Goal: Task Accomplishment & Management: Complete application form

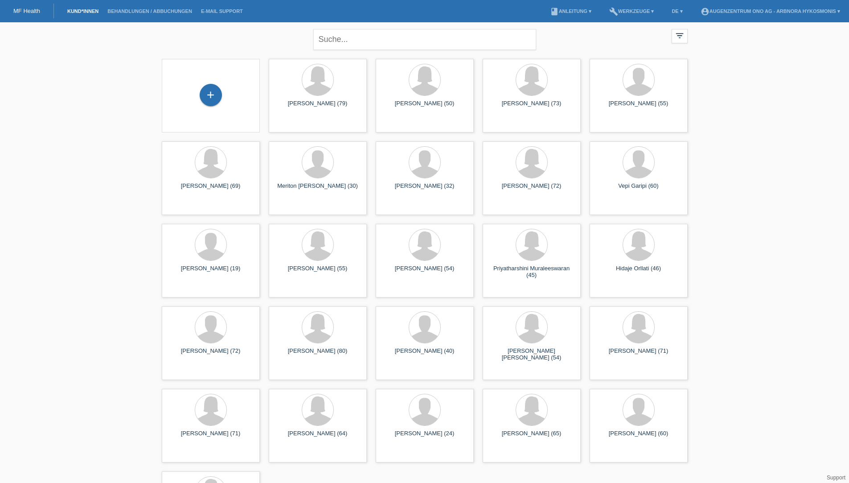
click at [232, 95] on div "+" at bounding box center [211, 96] width 84 height 24
click at [219, 97] on div "+" at bounding box center [210, 94] width 21 height 15
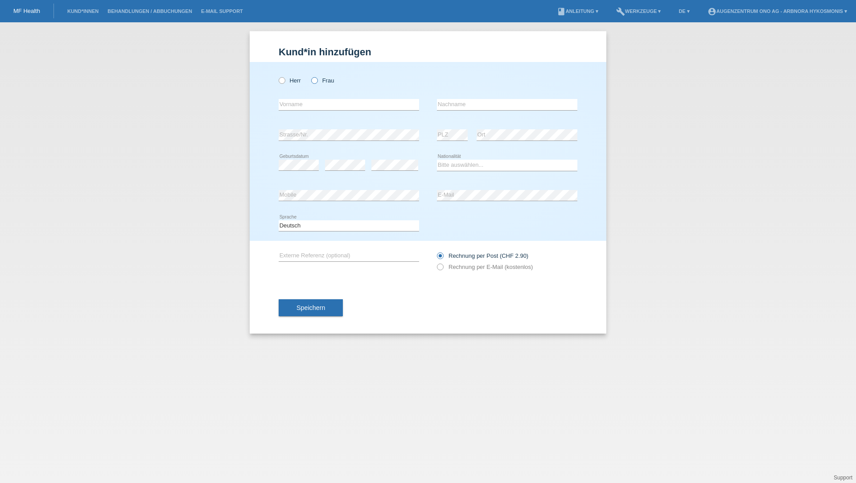
click at [310, 76] on icon at bounding box center [310, 76] width 0 height 0
click at [315, 78] on input "Frau" at bounding box center [314, 80] width 6 height 6
radio input "true"
click at [277, 76] on icon at bounding box center [277, 76] width 0 height 0
click at [280, 78] on input "Herr" at bounding box center [282, 80] width 6 height 6
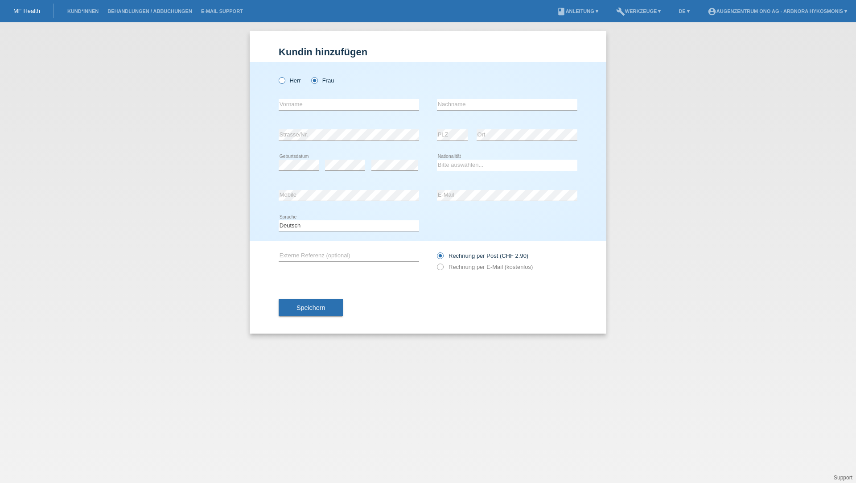
radio input "true"
click at [293, 106] on input "text" at bounding box center [349, 104] width 140 height 11
click at [295, 106] on input "text" at bounding box center [349, 104] width 140 height 11
type input "k"
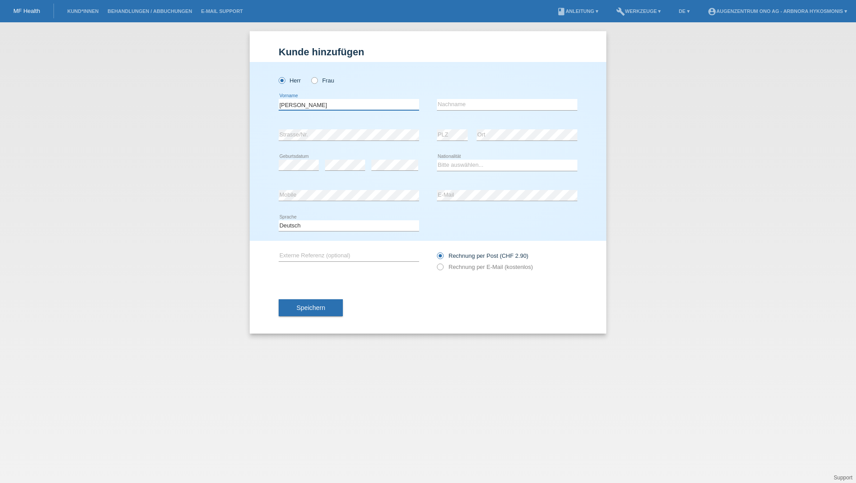
type input "[PERSON_NAME]"
select select "CH"
click at [426, 311] on div "Speichern" at bounding box center [428, 308] width 299 height 52
click at [318, 306] on span "Speichern" at bounding box center [311, 307] width 29 height 7
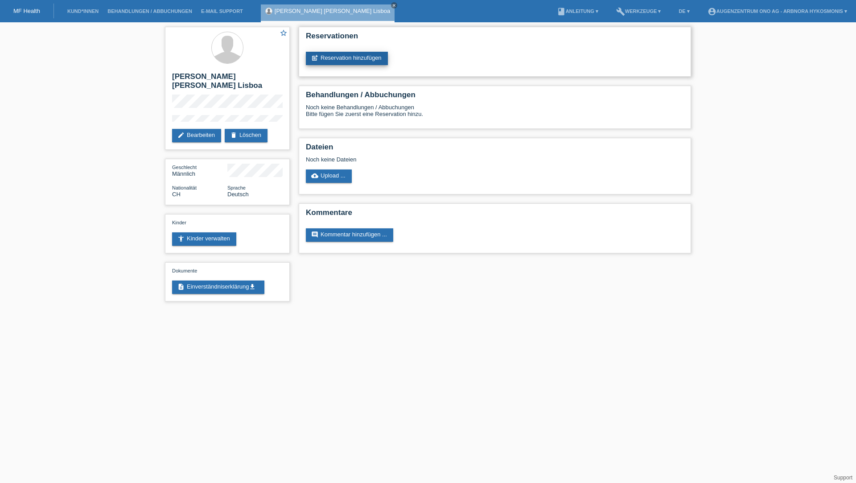
click at [350, 60] on link "post_add Reservation hinzufügen" at bounding box center [347, 58] width 82 height 13
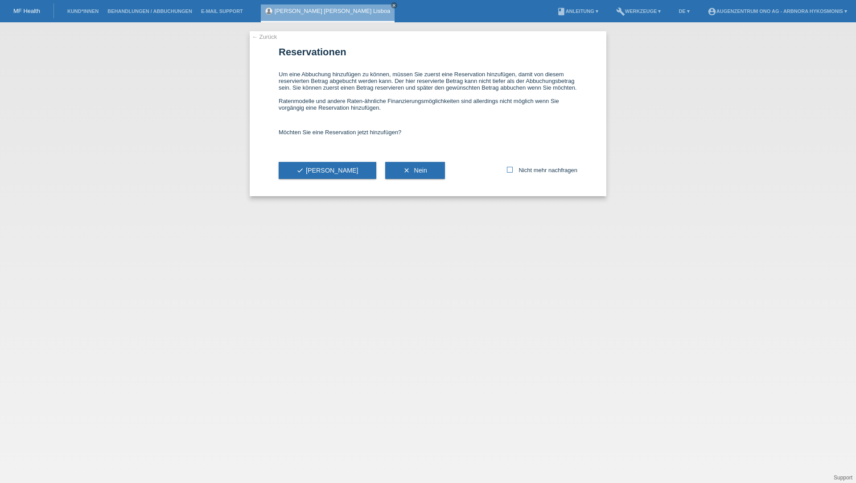
click at [509, 169] on icon at bounding box center [510, 170] width 6 height 6
click at [509, 169] on input "Nicht mehr nachfragen" at bounding box center [510, 170] width 6 height 6
click at [510, 171] on icon at bounding box center [510, 170] width 6 height 6
click at [510, 171] on input "Nicht mehr nachfragen" at bounding box center [510, 170] width 6 height 6
checkbox input "false"
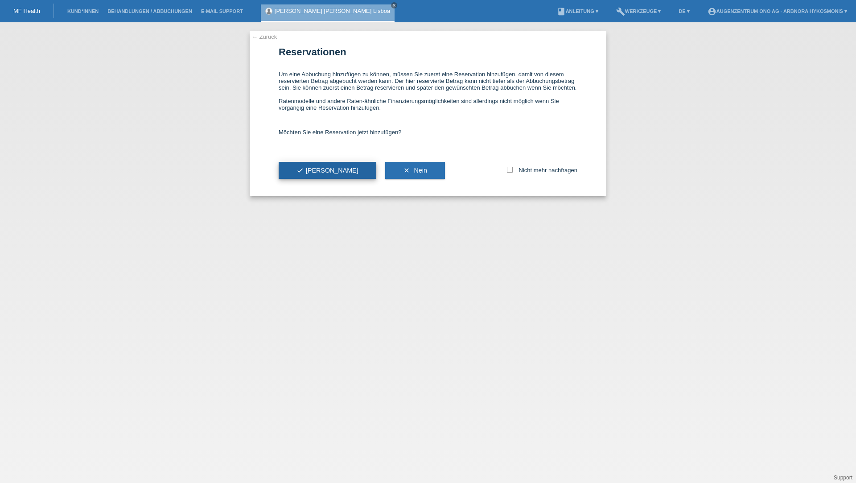
click at [313, 167] on span "check Ja" at bounding box center [328, 170] width 62 height 7
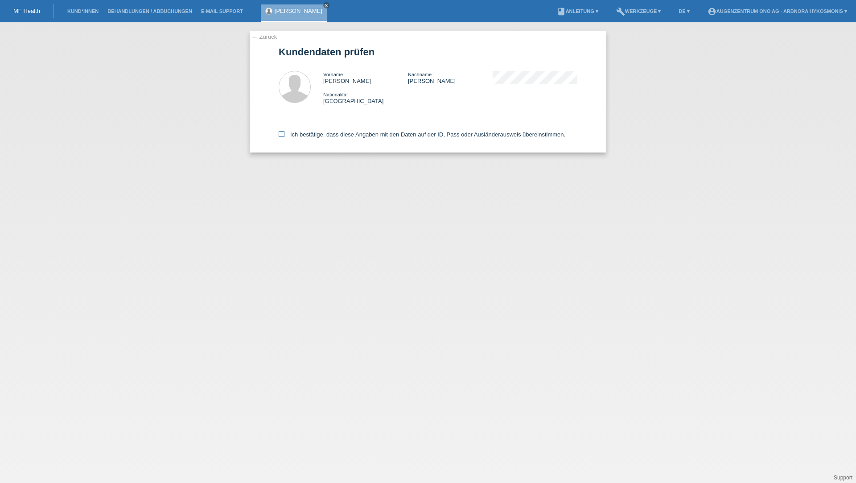
click at [281, 133] on icon at bounding box center [282, 134] width 6 height 6
click at [281, 133] on input "Ich bestätige, dass diese Angaben mit den Daten auf der ID, Pass oder Ausländer…" at bounding box center [282, 134] width 6 height 6
checkbox input "true"
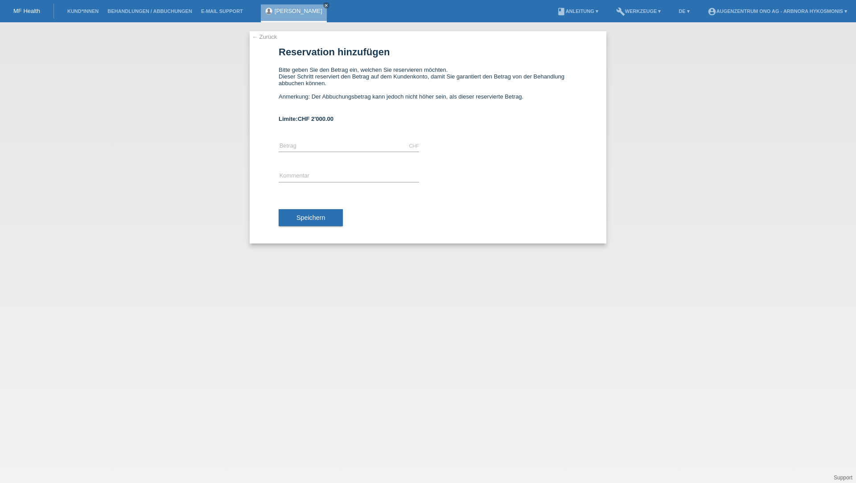
click at [15, 14] on link "MF Health" at bounding box center [26, 11] width 27 height 7
